Goal: Task Accomplishment & Management: Manage account settings

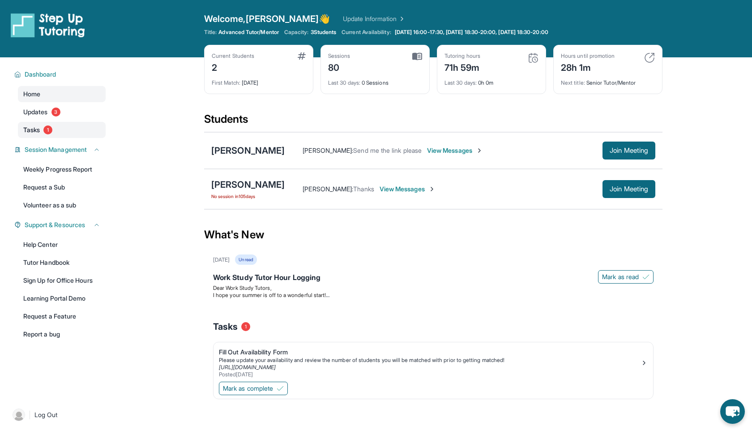
click at [43, 127] on link "Tasks 1" at bounding box center [62, 130] width 88 height 16
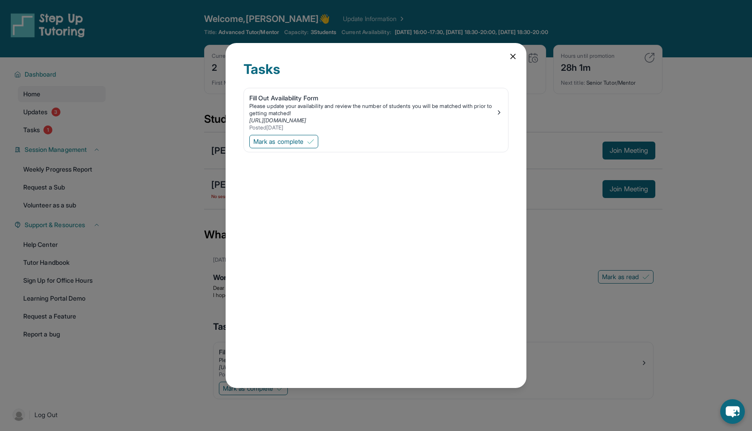
drag, startPoint x: 282, startPoint y: 143, endPoint x: 351, endPoint y: 260, distance: 136.3
click at [351, 260] on div "Tasks Fill Out Availability Form Please update your availability and review the…" at bounding box center [376, 215] width 301 height 345
click at [493, 114] on div "Please update your availability and review the number of students you will be m…" at bounding box center [372, 109] width 246 height 14
click at [283, 140] on span "Mark as complete" at bounding box center [278, 141] width 50 height 9
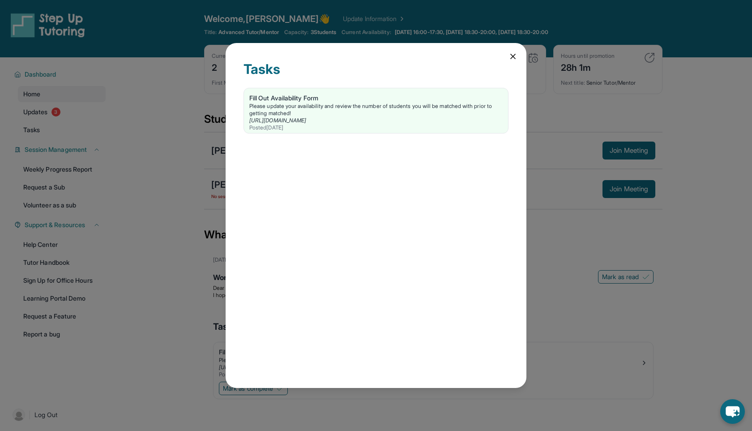
click at [507, 58] on div "Tasks Fill Out Availability Form Please update your availability and review the…" at bounding box center [376, 215] width 301 height 345
click at [509, 56] on icon at bounding box center [512, 56] width 9 height 9
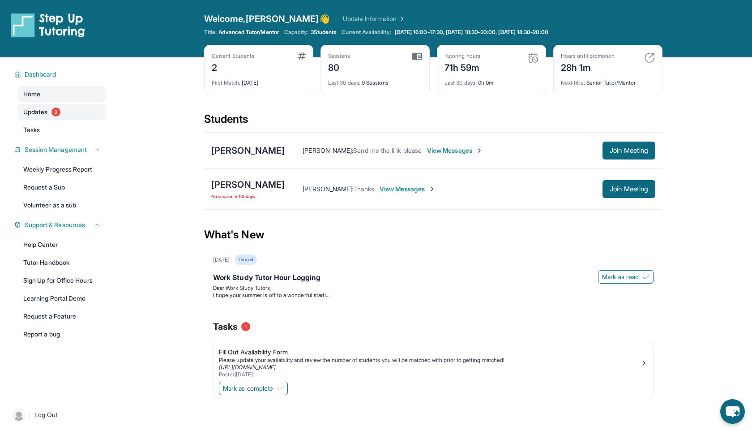
click at [48, 114] on link "Updates 3" at bounding box center [62, 112] width 88 height 16
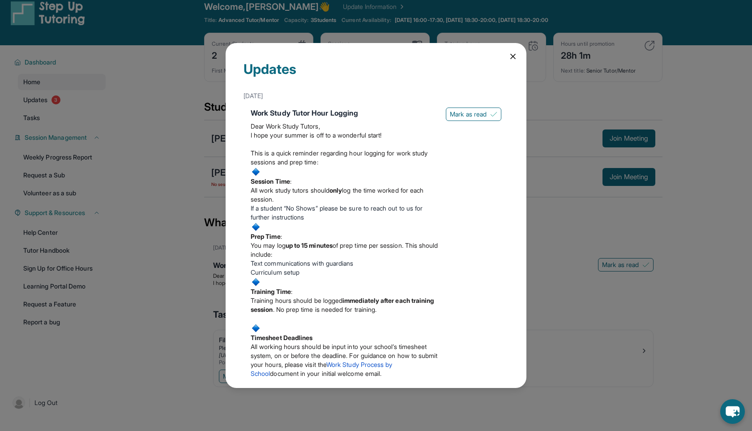
click at [514, 55] on icon at bounding box center [512, 56] width 9 height 9
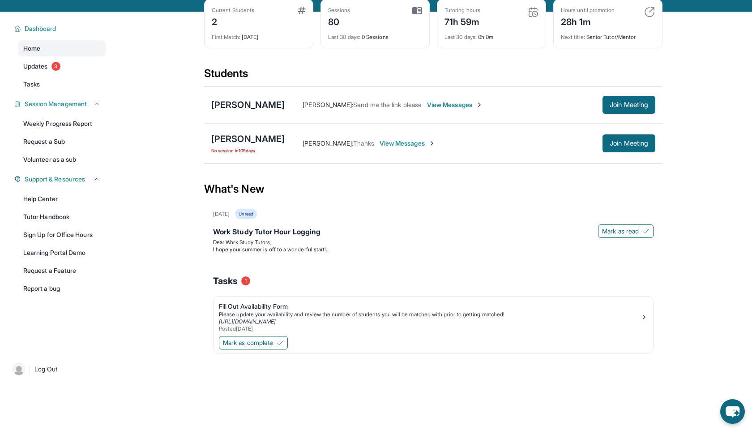
scroll to position [52, 0]
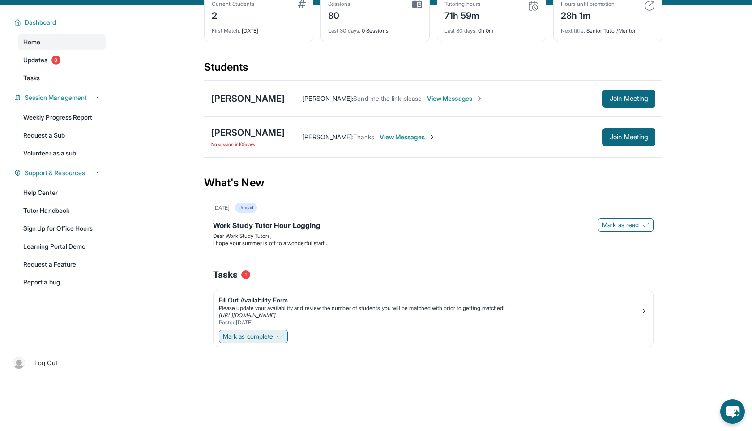
click at [254, 337] on span "Mark as complete" at bounding box center [248, 336] width 50 height 9
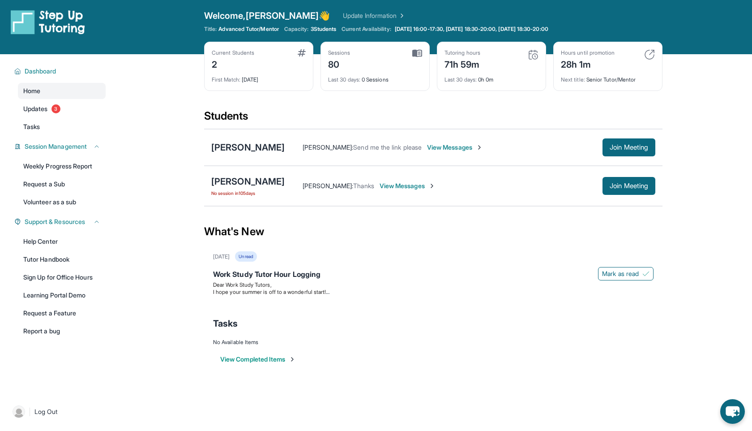
scroll to position [4, 0]
click at [447, 149] on span "View Messages" at bounding box center [455, 146] width 56 height 9
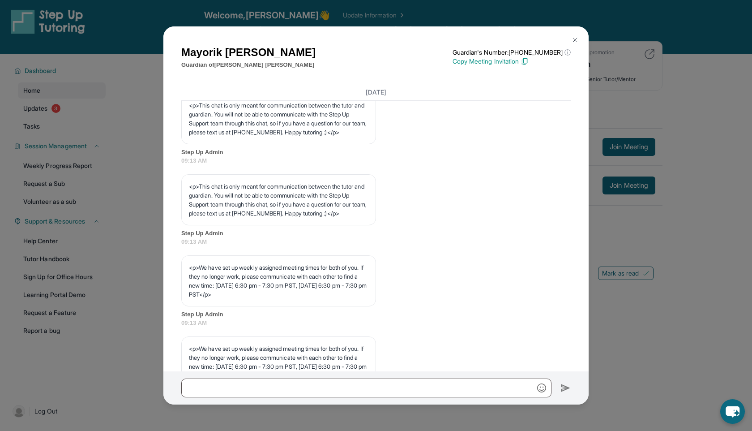
scroll to position [507, 0]
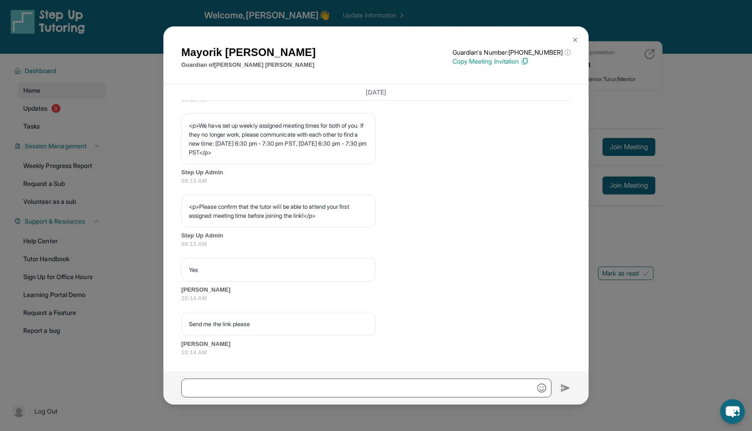
click at [580, 40] on button at bounding box center [575, 40] width 18 height 18
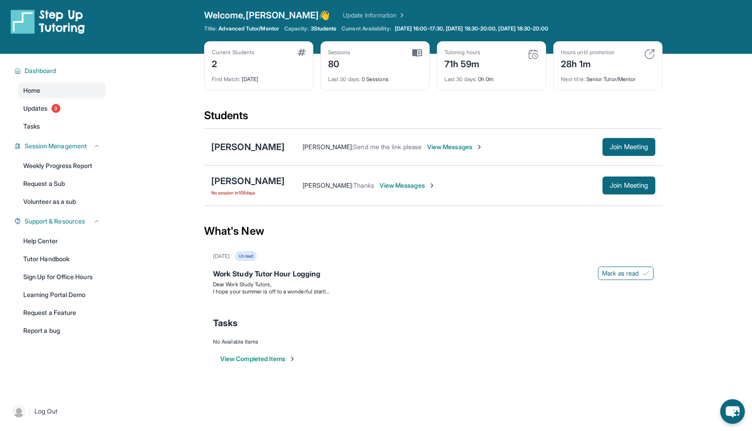
click at [406, 184] on span "View Messages" at bounding box center [408, 185] width 56 height 9
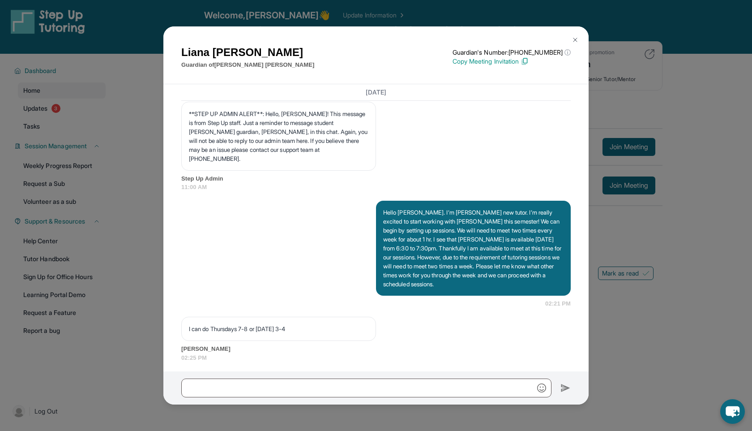
scroll to position [577, 0]
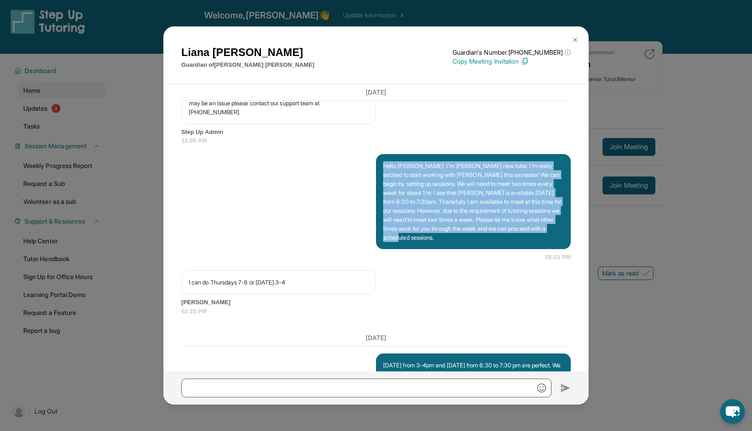
drag, startPoint x: 383, startPoint y: 175, endPoint x: 478, endPoint y: 250, distance: 121.1
click at [478, 249] on div "Hello [PERSON_NAME]. I’m [PERSON_NAME] new tutor. I’m really excited to start w…" at bounding box center [473, 201] width 195 height 95
copy p "Hello [PERSON_NAME]. I’m [PERSON_NAME] new tutor. I’m really excited to start w…"
click at [575, 39] on img at bounding box center [575, 39] width 7 height 7
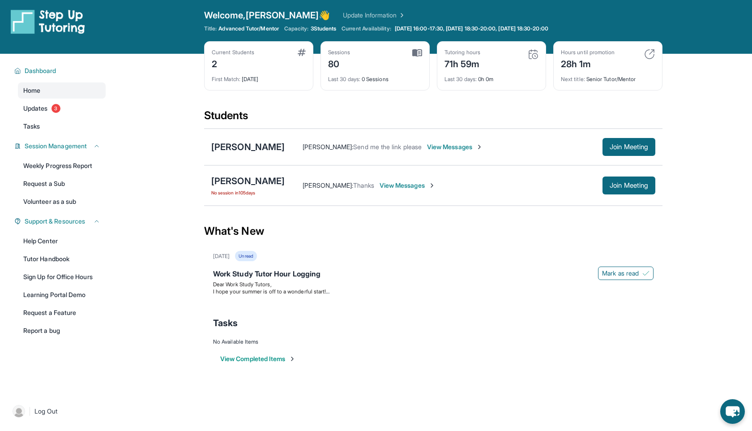
click at [465, 144] on span "View Messages" at bounding box center [455, 146] width 56 height 9
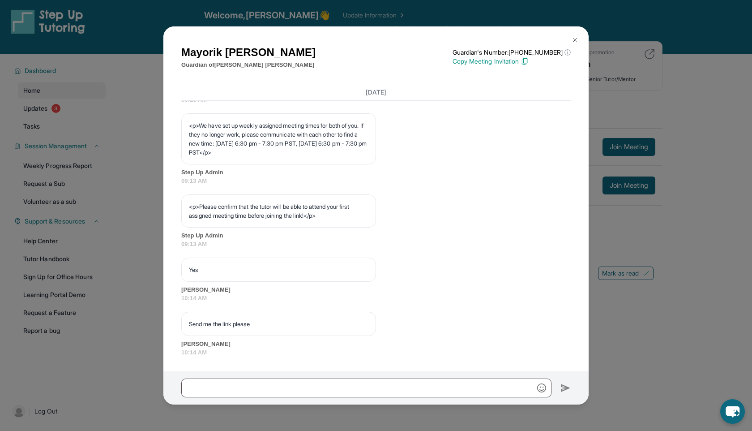
scroll to position [507, 0]
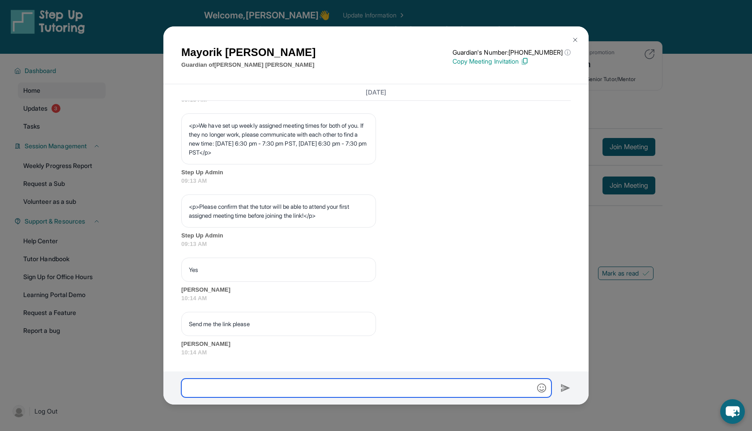
click at [215, 386] on input "text" at bounding box center [366, 387] width 370 height 19
paste input "**********"
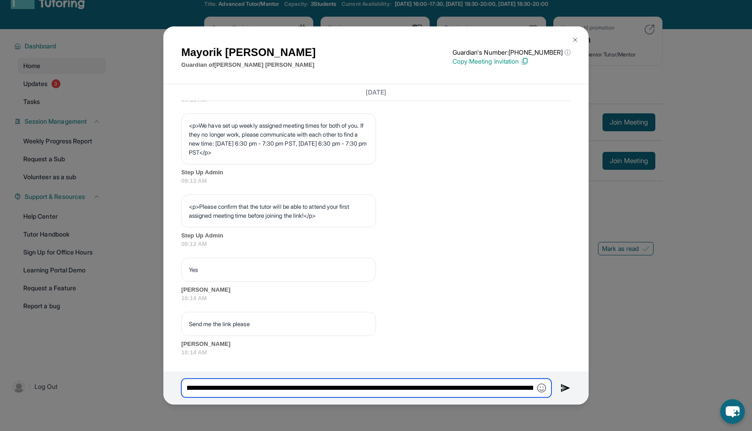
scroll to position [0, 0]
drag, startPoint x: 187, startPoint y: 391, endPoint x: 172, endPoint y: 385, distance: 15.9
click at [172, 385] on div "**********" at bounding box center [375, 387] width 425 height 33
type input "**********"
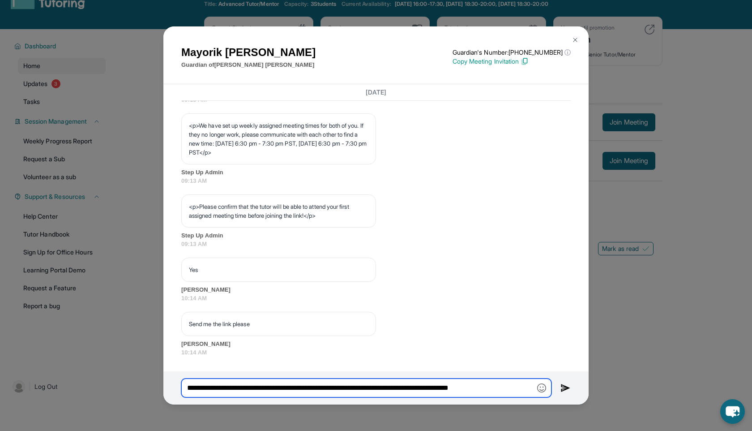
drag, startPoint x: 188, startPoint y: 389, endPoint x: 568, endPoint y: 393, distance: 380.0
click at [568, 393] on div "**********" at bounding box center [375, 387] width 425 height 33
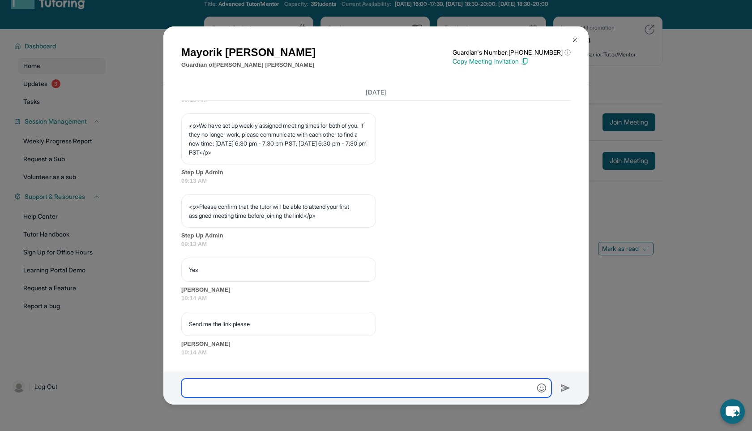
scroll to position [498, 0]
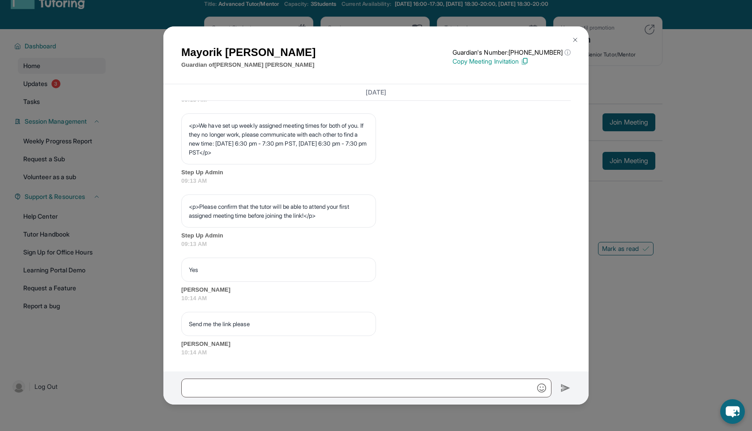
click at [662, 225] on div "[PERSON_NAME] Guardian of [PERSON_NAME] Guardian's Number: [PHONE_NUMBER] ⓘ Thi…" at bounding box center [376, 215] width 752 height 431
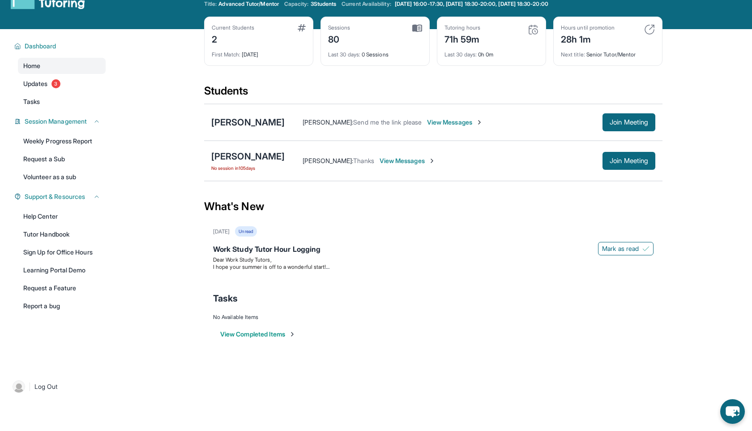
click at [394, 163] on span "View Messages" at bounding box center [408, 160] width 56 height 9
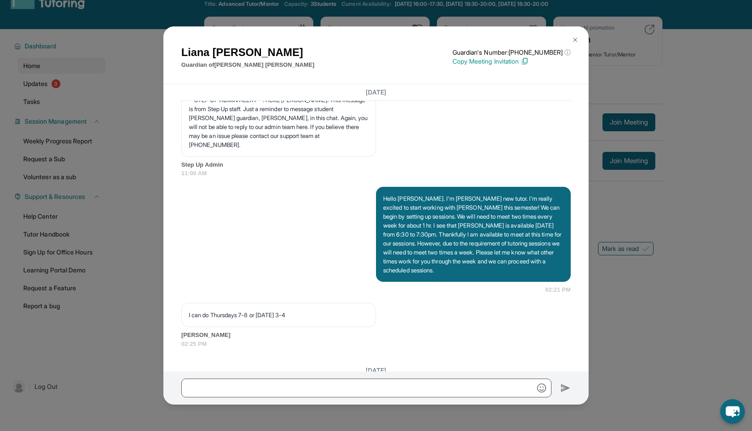
scroll to position [542, 0]
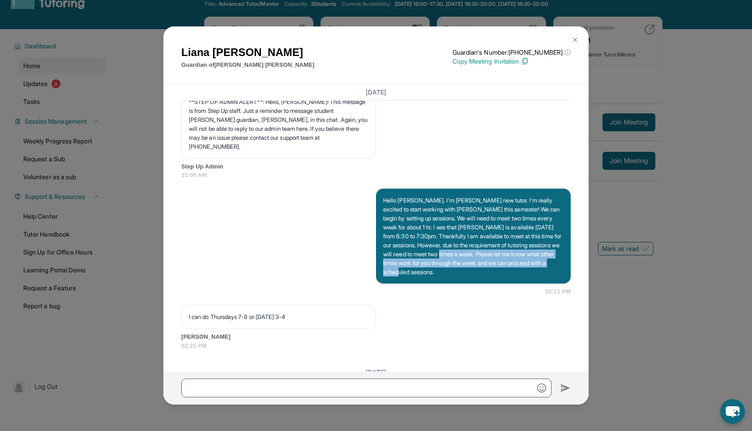
drag, startPoint x: 494, startPoint y: 263, endPoint x: 494, endPoint y: 300, distance: 37.2
click at [494, 296] on div "Hello [PERSON_NAME]. I’m [PERSON_NAME] new tutor. I’m really excited to start w…" at bounding box center [375, 241] width 389 height 107
copy p "Please let me know what other times work for you through the week and we can pr…"
click at [578, 41] on img at bounding box center [575, 39] width 7 height 7
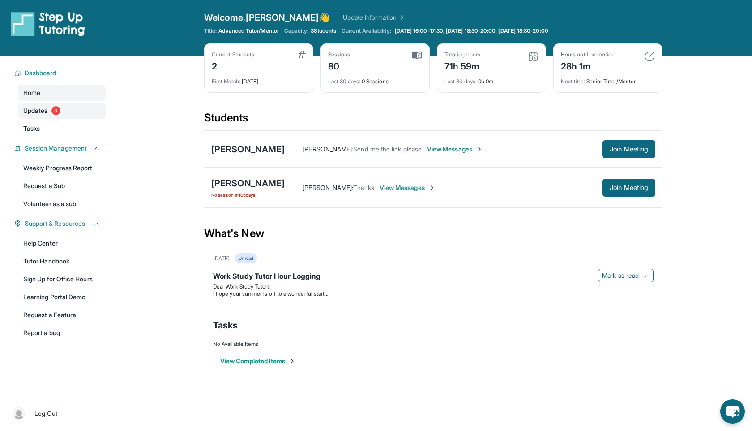
scroll to position [0, 0]
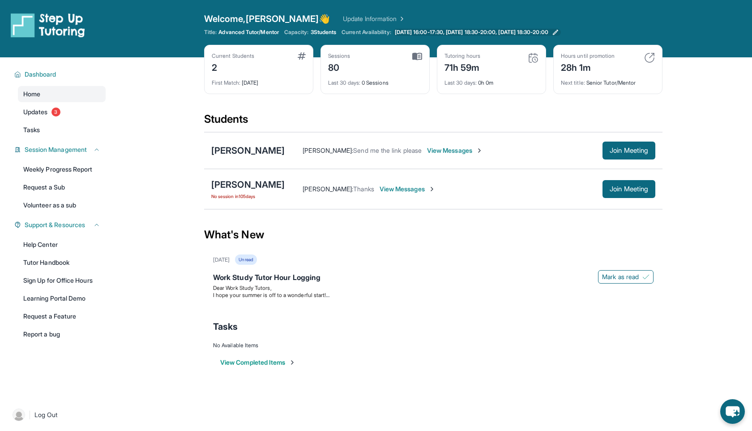
click at [548, 32] on span "[DATE] 16:00-17:30, [DATE] 18:30-20:00, [DATE] 18:30-20:00" at bounding box center [472, 32] width 154 height 7
click at [49, 116] on link "Updates 3" at bounding box center [62, 112] width 88 height 16
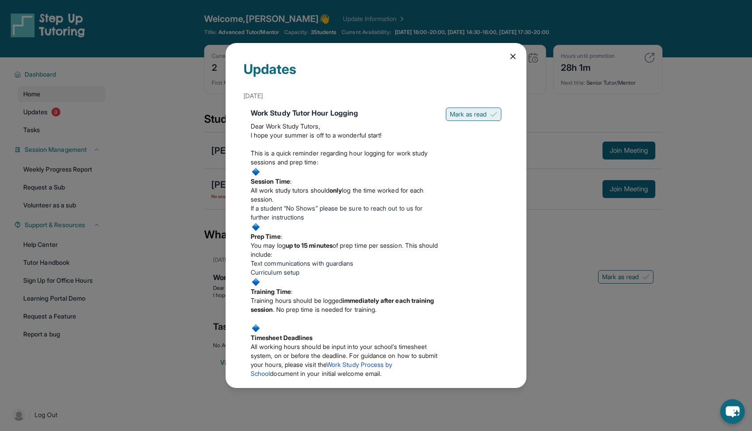
click at [473, 113] on span "Mark as read" at bounding box center [468, 114] width 37 height 9
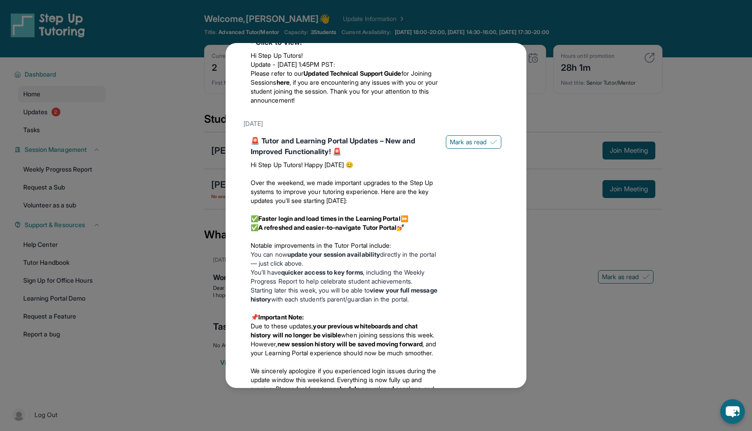
scroll to position [291, 0]
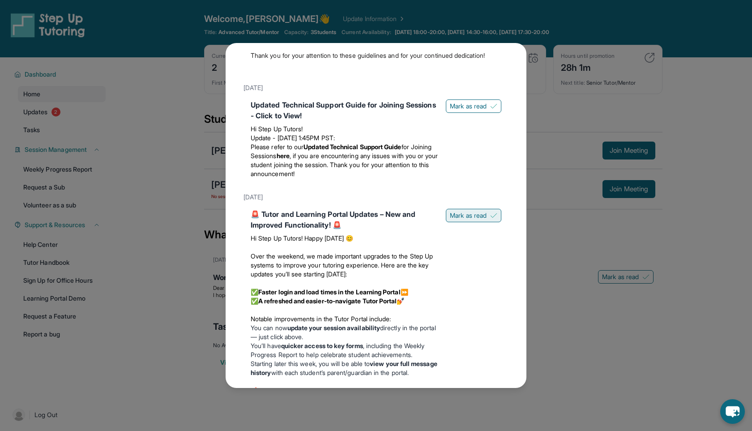
click at [461, 220] on span "Mark as read" at bounding box center [468, 215] width 37 height 9
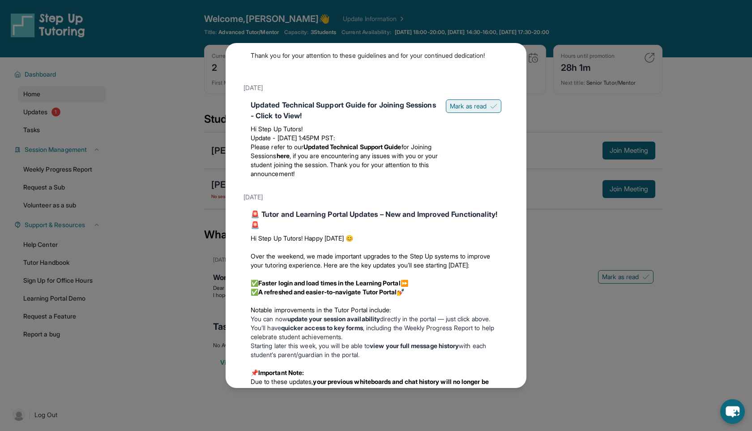
click at [466, 110] on button "Mark as read" at bounding box center [474, 105] width 56 height 13
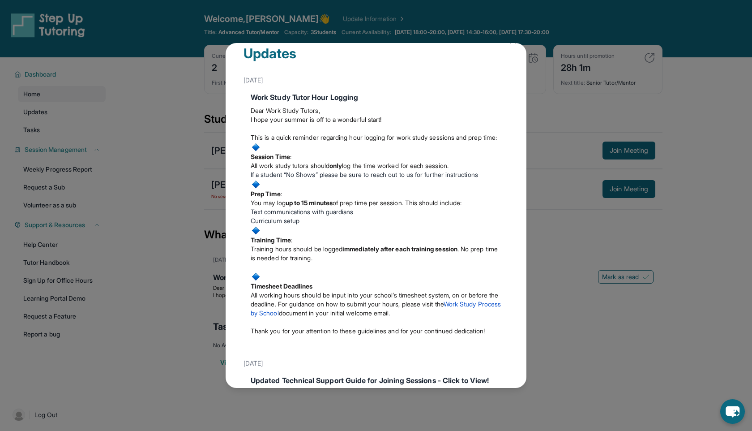
scroll to position [0, 0]
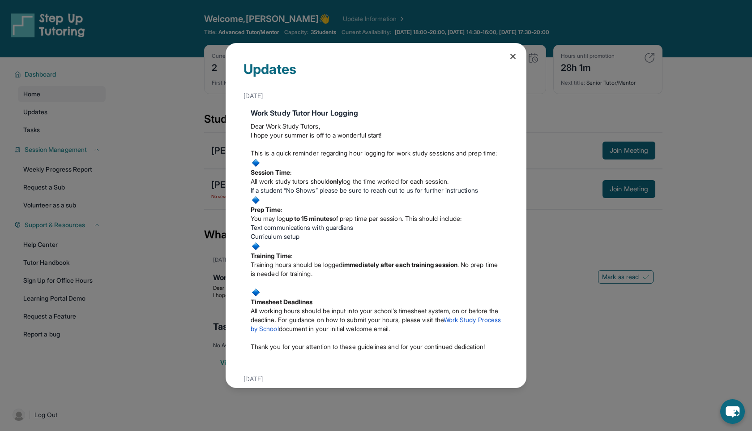
click at [514, 56] on icon at bounding box center [512, 56] width 9 height 9
